Goal: Task Accomplishment & Management: Use online tool/utility

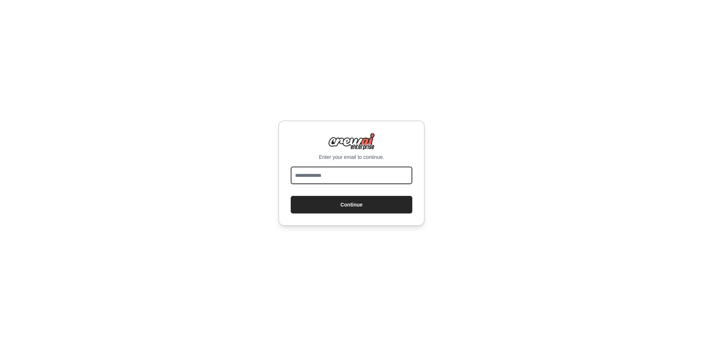
click at [318, 171] on input "email" at bounding box center [352, 176] width 122 height 18
type input "**********"
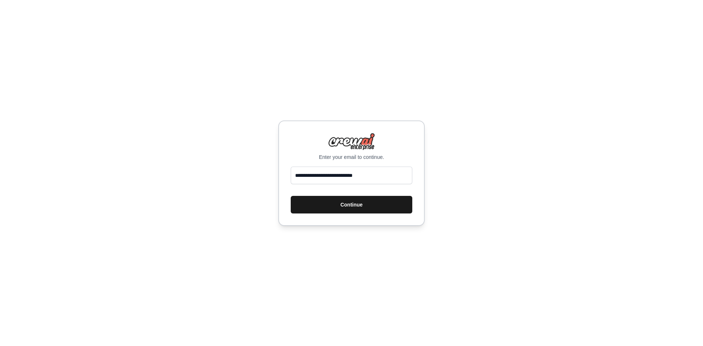
click at [360, 208] on button "Continue" at bounding box center [352, 205] width 122 height 18
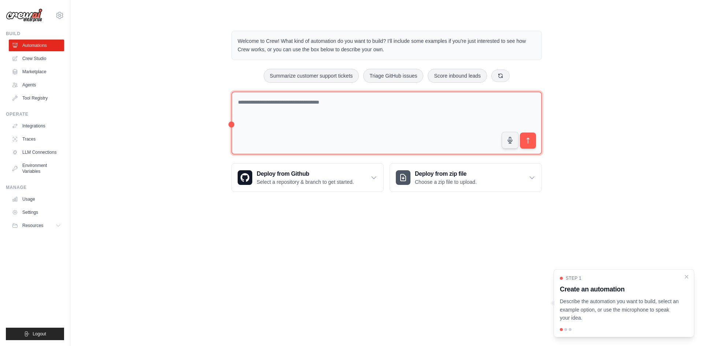
click at [311, 105] on textarea at bounding box center [386, 123] width 310 height 63
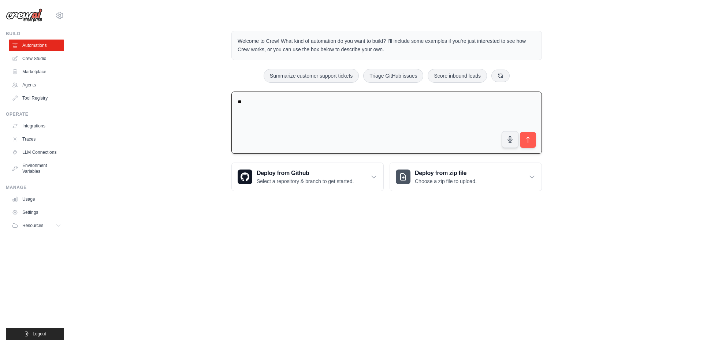
type textarea "*"
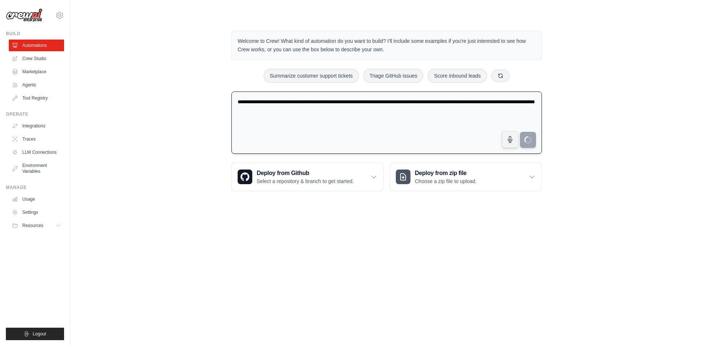
type textarea "**********"
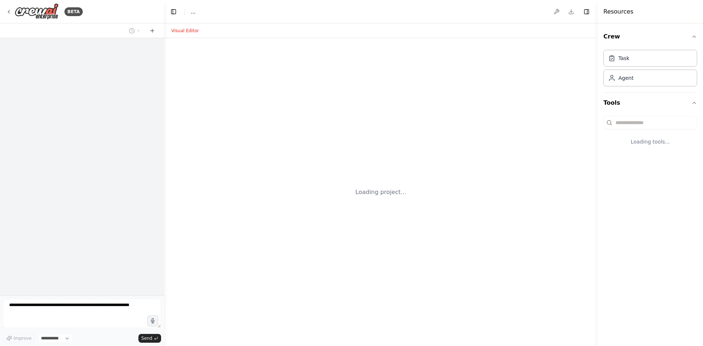
select select "****"
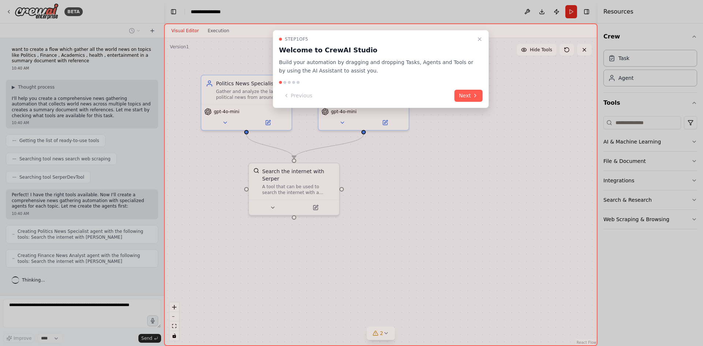
scroll to position [21, 0]
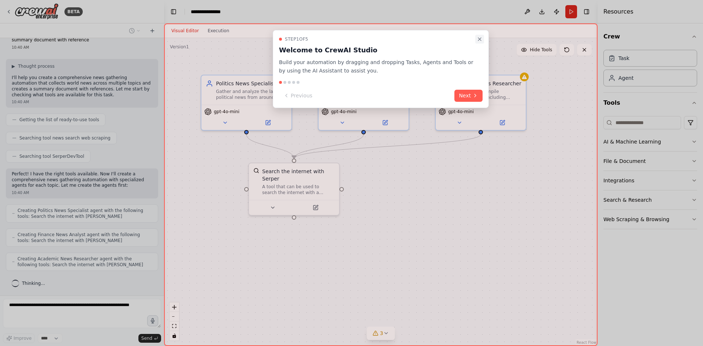
click at [481, 39] on icon "Close walkthrough" at bounding box center [480, 39] width 6 height 6
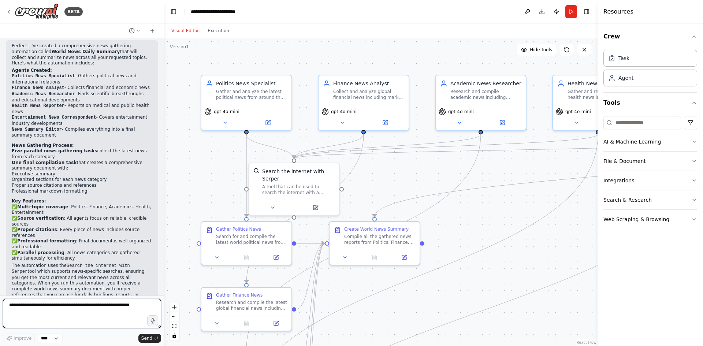
scroll to position [555, 0]
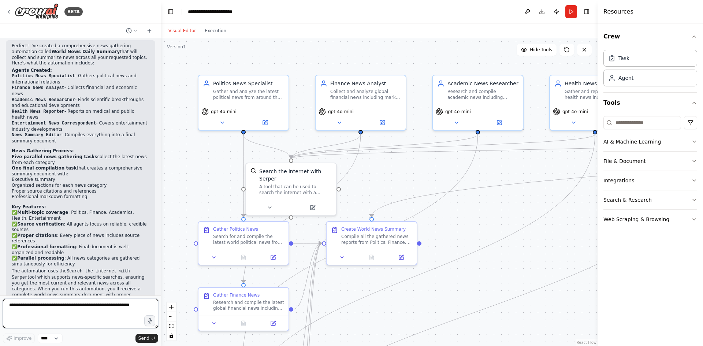
drag, startPoint x: 161, startPoint y: 240, endPoint x: 161, endPoint y: 251, distance: 11.0
click at [161, 251] on div "BETA want to create a flow which gather all the world news on topics like Polit…" at bounding box center [351, 173] width 703 height 346
click at [215, 31] on button "Execution" at bounding box center [215, 30] width 30 height 9
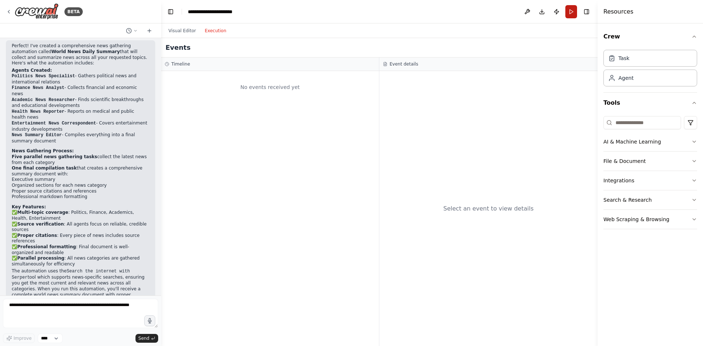
click at [572, 9] on button "Run" at bounding box center [571, 11] width 12 height 13
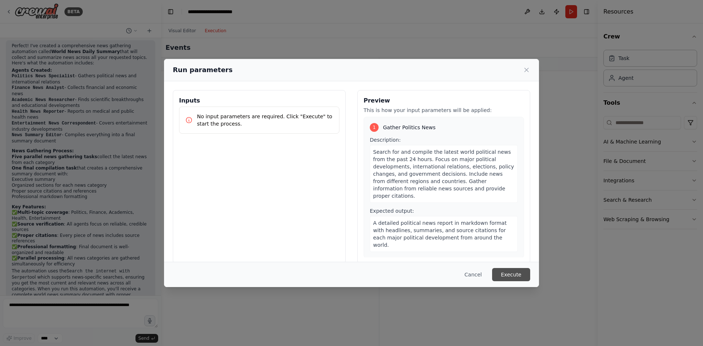
click at [514, 278] on button "Execute" at bounding box center [511, 274] width 38 height 13
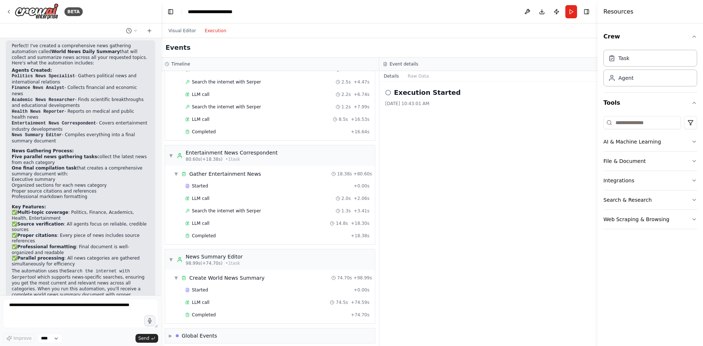
scroll to position [376, 0]
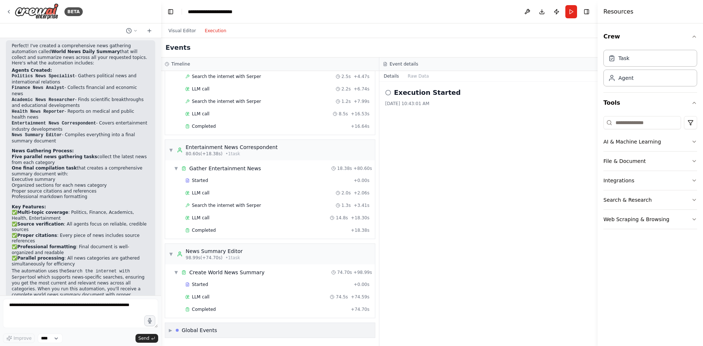
click at [206, 329] on div "Global Events" at bounding box center [200, 330] width 36 height 7
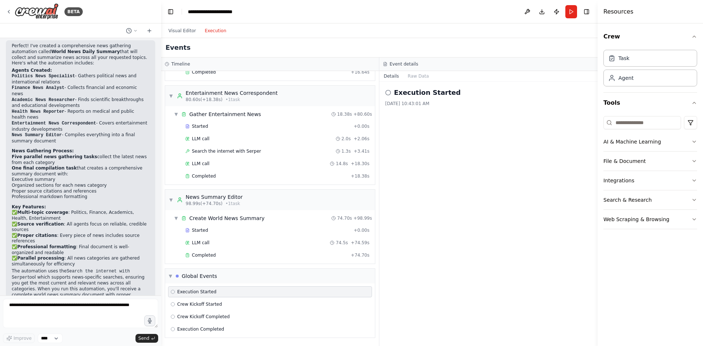
click at [158, 241] on div at bounding box center [159, 173] width 3 height 346
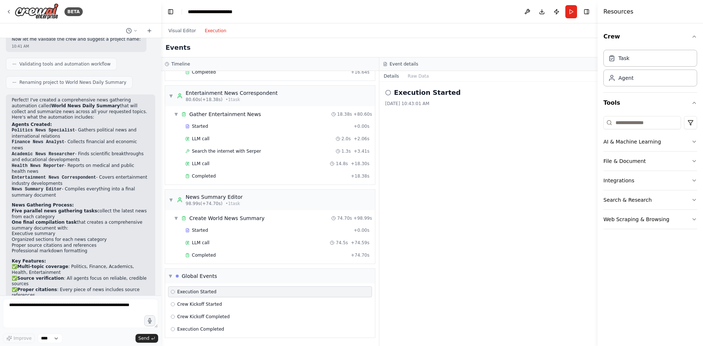
scroll to position [566, 0]
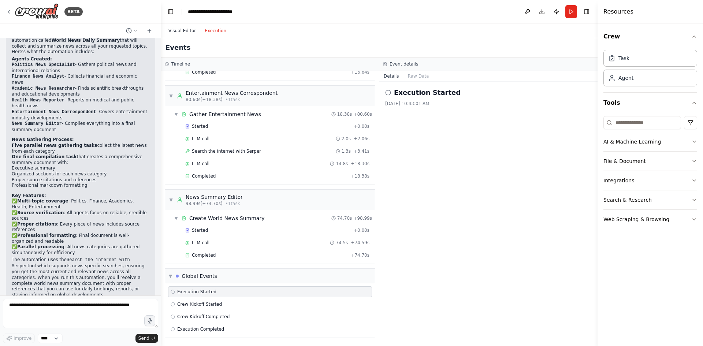
click at [187, 32] on button "Visual Editor" at bounding box center [182, 30] width 36 height 9
click at [215, 31] on button "Execution" at bounding box center [215, 30] width 30 height 9
click at [623, 161] on button "File & Document" at bounding box center [650, 161] width 94 height 19
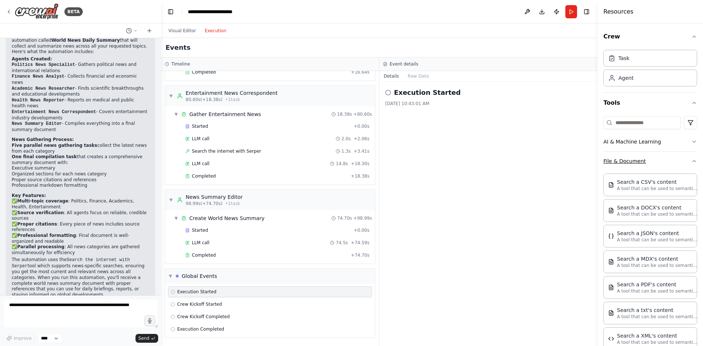
click at [693, 160] on icon "button" at bounding box center [694, 160] width 3 height 1
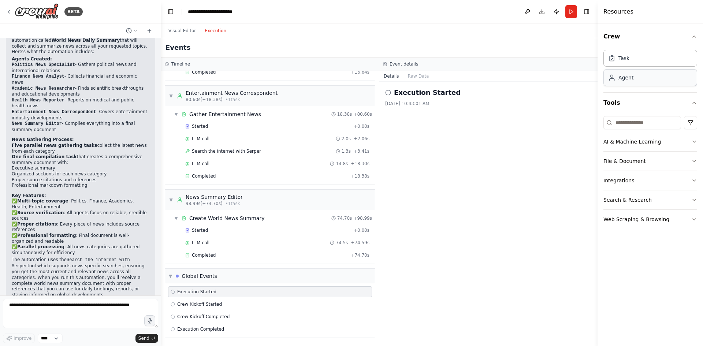
click at [637, 83] on div "Agent" at bounding box center [650, 77] width 94 height 17
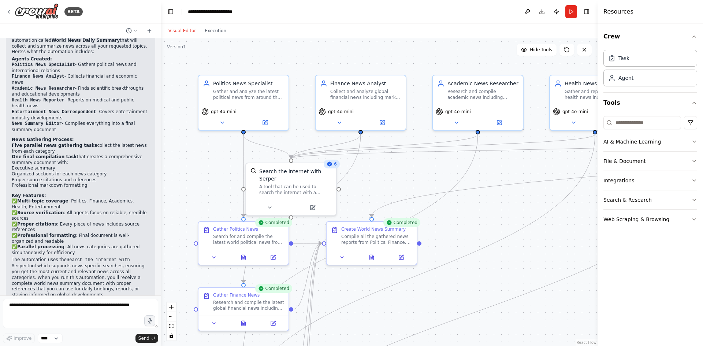
click at [180, 27] on button "Visual Editor" at bounding box center [182, 30] width 36 height 9
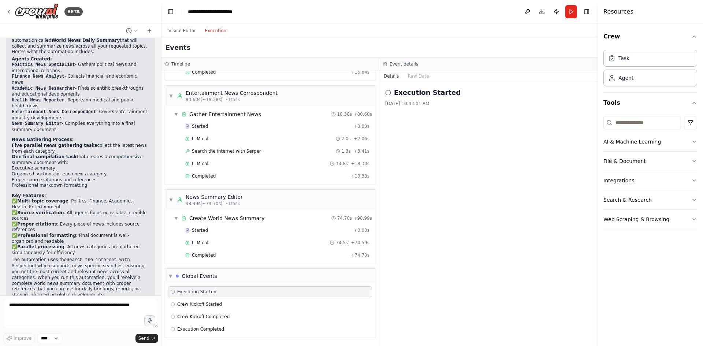
click at [214, 30] on button "Execution" at bounding box center [215, 30] width 30 height 9
click at [33, 311] on textarea at bounding box center [80, 313] width 155 height 29
type textarea "**********"
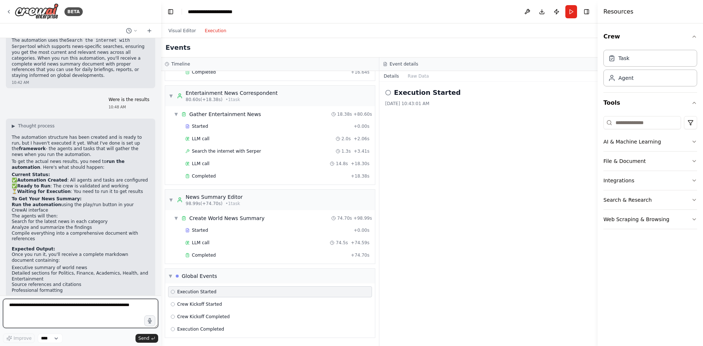
scroll to position [791, 0]
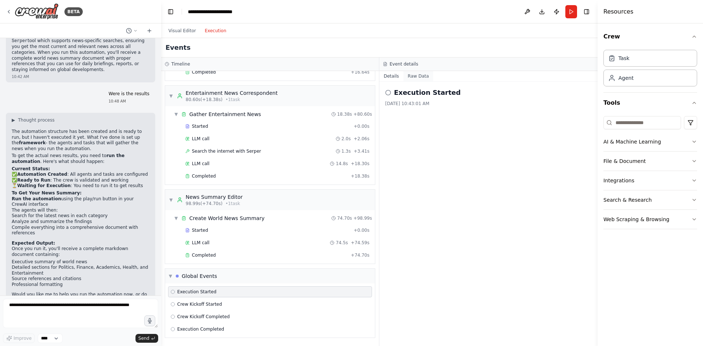
click at [422, 76] on button "Raw Data" at bounding box center [418, 76] width 30 height 10
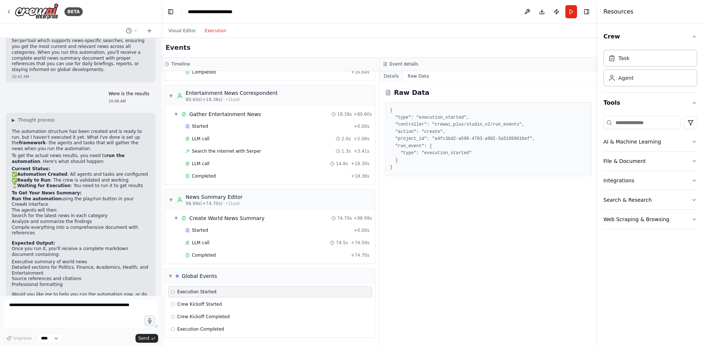
click at [386, 77] on button "Details" at bounding box center [391, 76] width 24 height 10
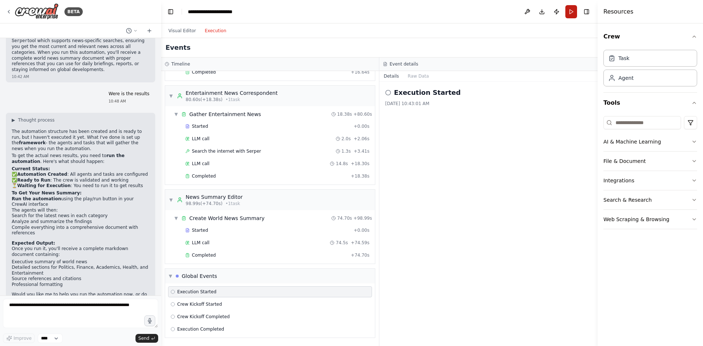
click at [571, 15] on button "Run" at bounding box center [571, 11] width 12 height 13
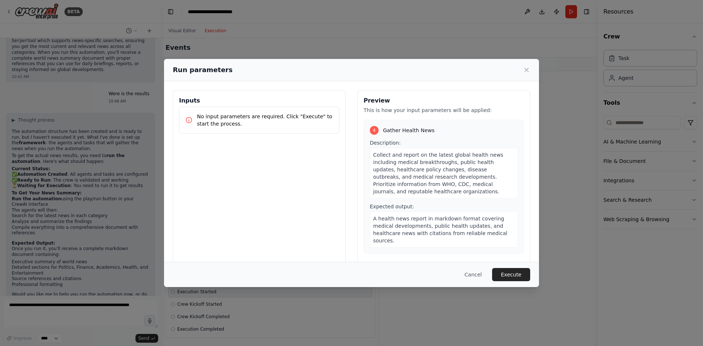
scroll to position [678, 0]
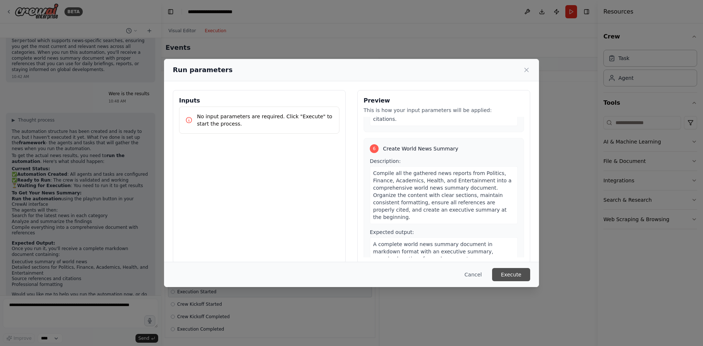
click at [518, 277] on button "Execute" at bounding box center [511, 274] width 38 height 13
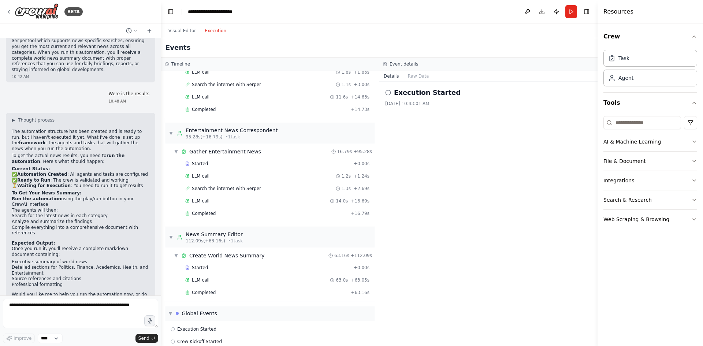
scroll to position [492, 0]
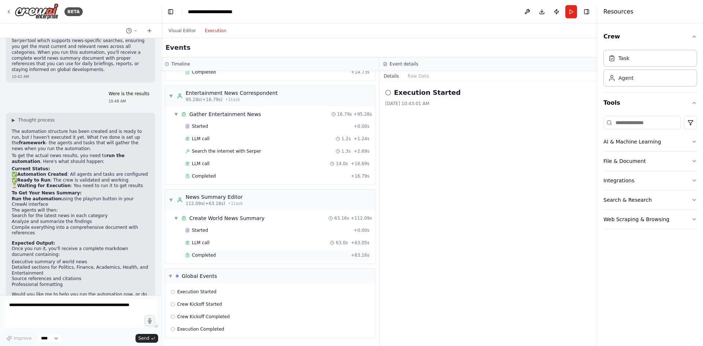
click at [208, 255] on span "Completed" at bounding box center [204, 255] width 24 height 6
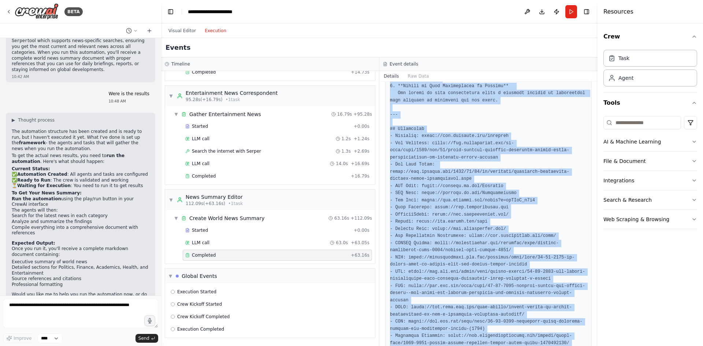
scroll to position [1391, 0]
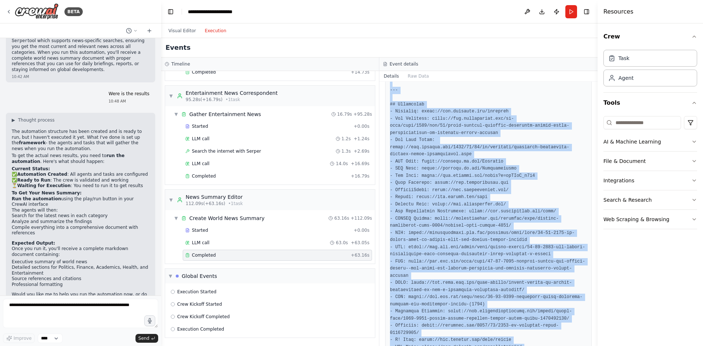
drag, startPoint x: 390, startPoint y: 131, endPoint x: 543, endPoint y: 347, distance: 264.3
click at [543, 346] on html "BETA want to create a flow which gather all the world news on topics like Polit…" at bounding box center [351, 173] width 703 height 346
copy pre "# Comprehensive World News Summary - August 20, 2025 ## Executive Summary This …"
drag, startPoint x: 595, startPoint y: 306, endPoint x: 597, endPoint y: 158, distance: 147.5
click at [597, 158] on div "Resources Crew Task Agent Tools AI & Machine Learning File & Document Integrati…" at bounding box center [649, 173] width 105 height 346
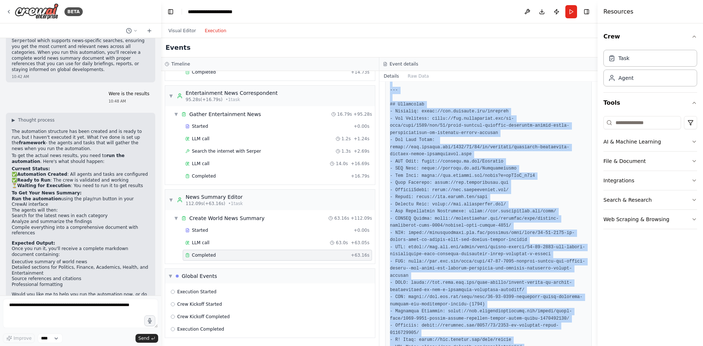
click at [594, 89] on button "Toggle Sidebar" at bounding box center [597, 173] width 6 height 346
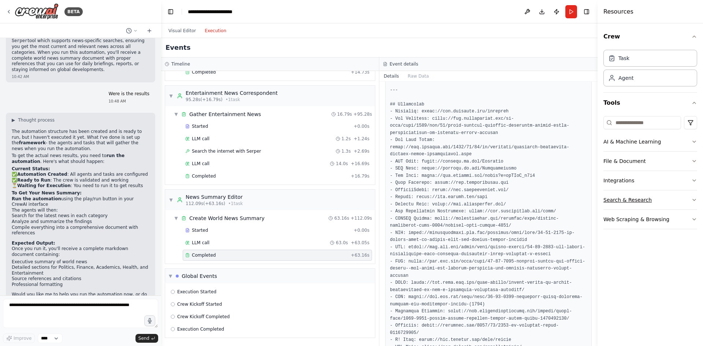
drag, startPoint x: 595, startPoint y: 307, endPoint x: 604, endPoint y: 195, distance: 112.0
click at [604, 195] on div "Resources Crew Task Agent Tools AI & Machine Learning File & Document Integrati…" at bounding box center [649, 173] width 105 height 346
click at [621, 80] on div "Agent" at bounding box center [625, 77] width 15 height 7
click at [636, 62] on div "Task" at bounding box center [650, 57] width 94 height 17
click at [191, 32] on button "Visual Editor" at bounding box center [182, 30] width 36 height 9
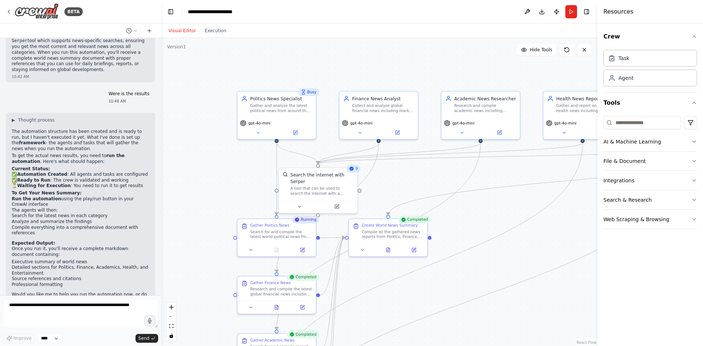
click at [304, 223] on div "Running" at bounding box center [305, 220] width 27 height 8
click at [486, 205] on div ".deletable-edge-delete-btn { width: 20px; height: 20px; border: 0px solid #ffff…" at bounding box center [379, 192] width 436 height 308
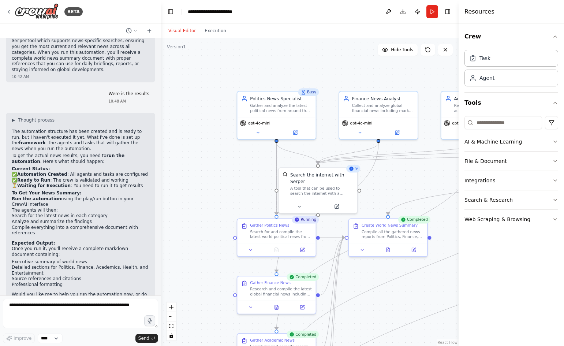
click at [293, 14] on header "**********" at bounding box center [310, 11] width 298 height 23
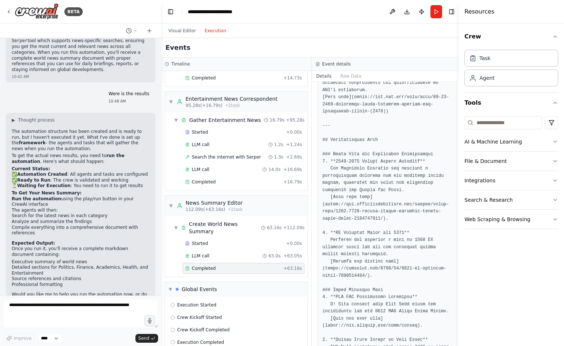
click at [213, 29] on button "Execution" at bounding box center [215, 30] width 30 height 9
click at [212, 339] on span "Execution Completed" at bounding box center [200, 342] width 47 height 6
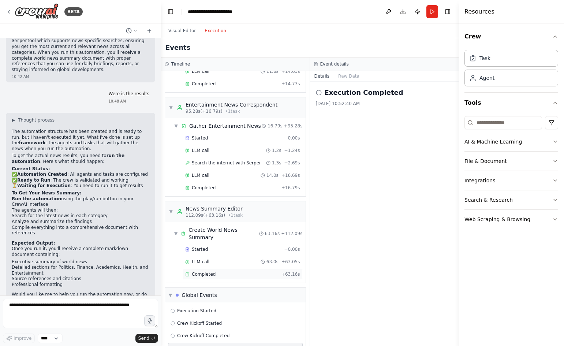
click at [212, 271] on span "Completed" at bounding box center [204, 274] width 24 height 6
